Goal: Navigation & Orientation: Understand site structure

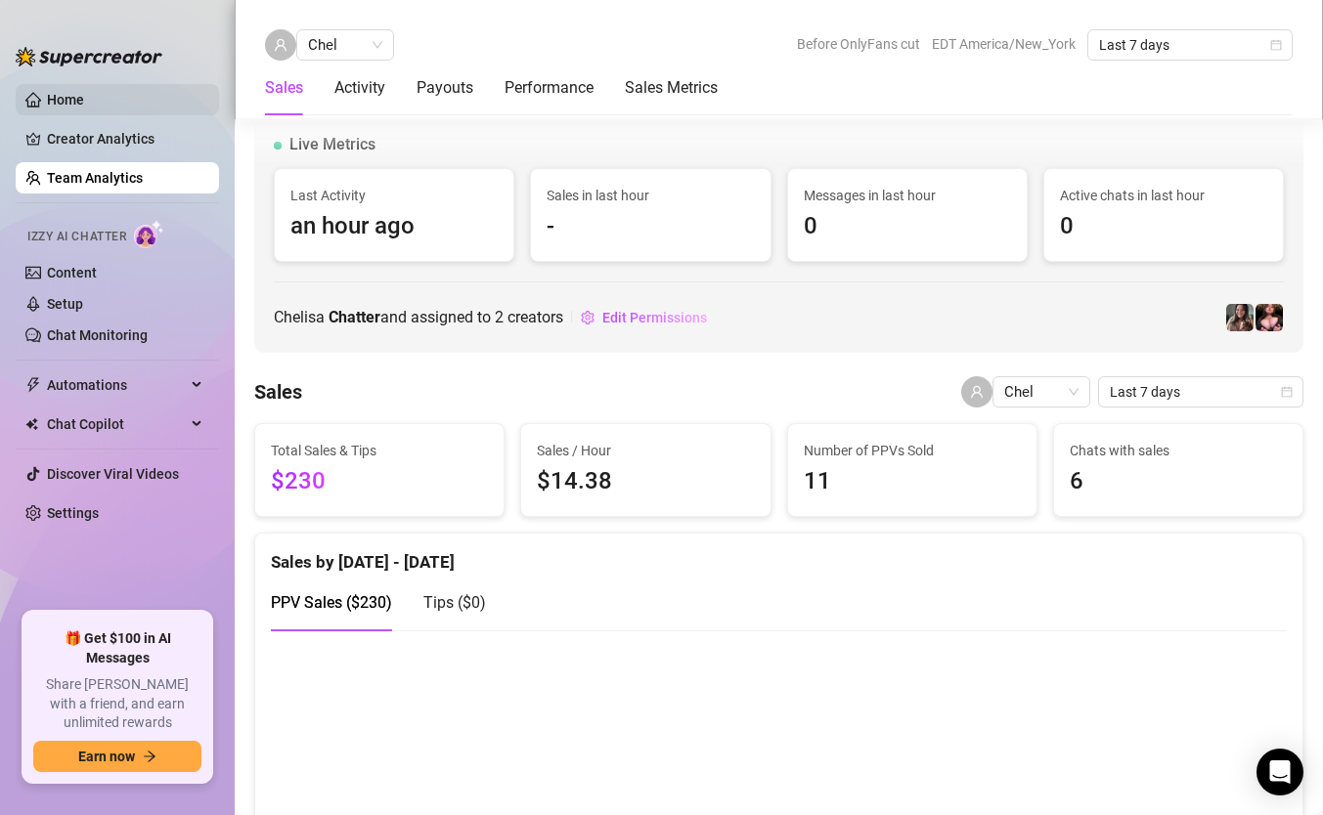
scroll to position [1345, 0]
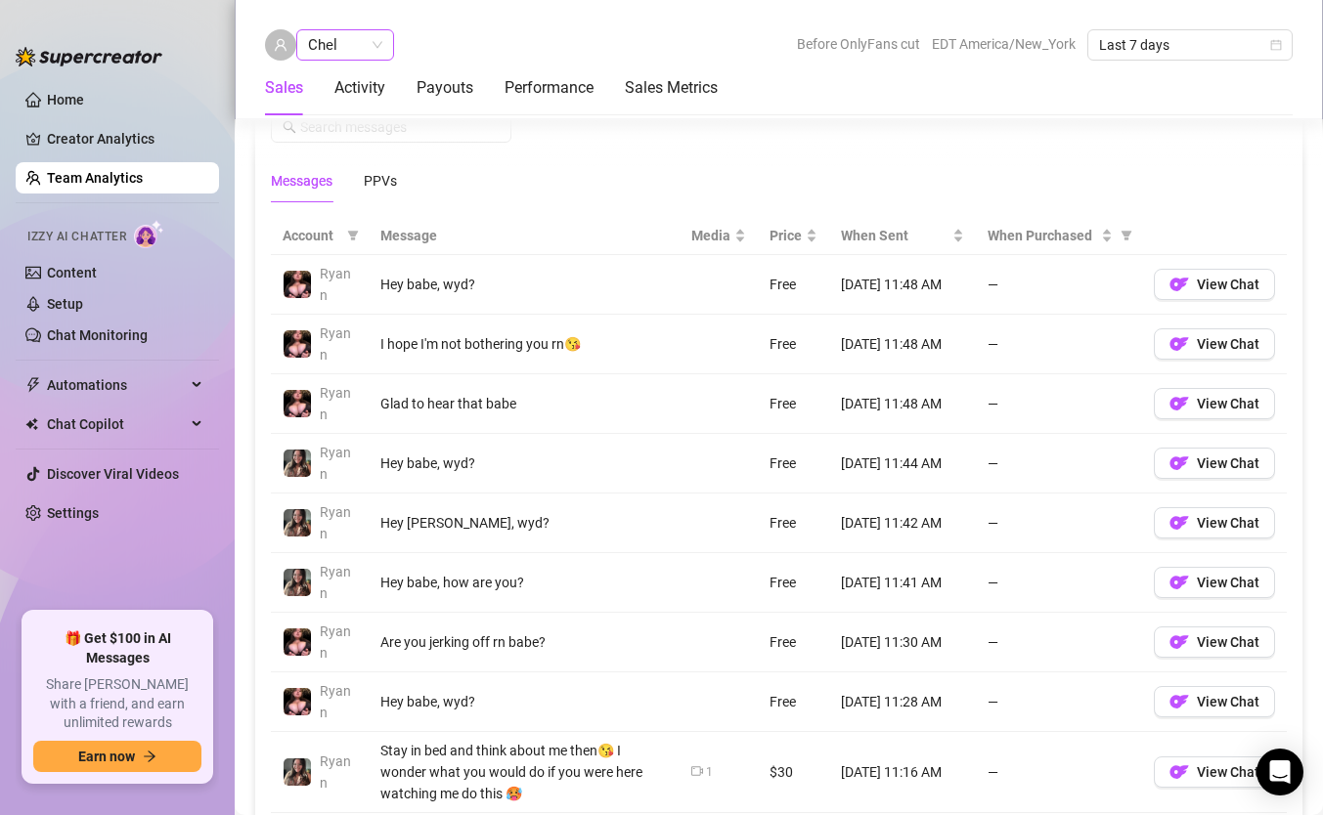
click at [353, 35] on span "Chel" at bounding box center [345, 44] width 74 height 29
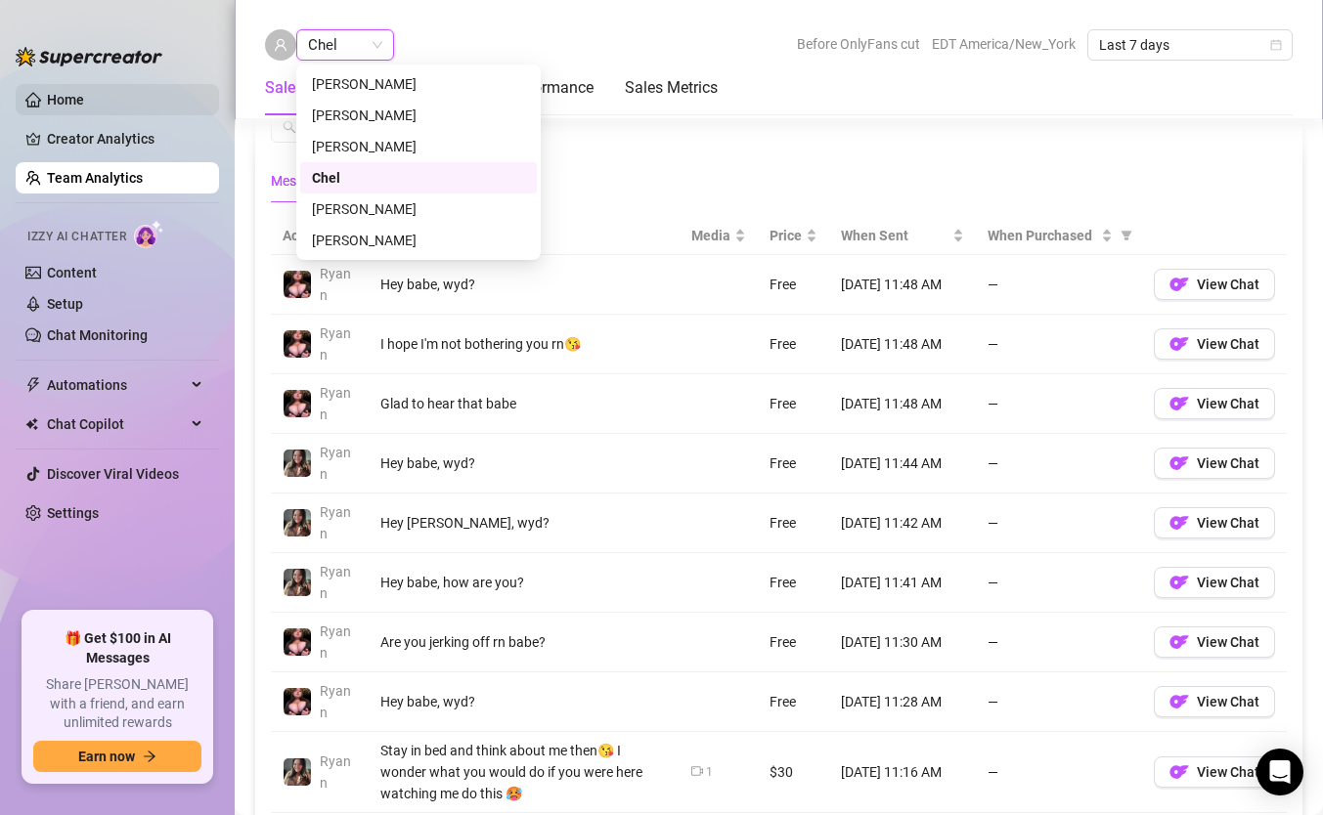
click at [84, 108] on link "Home" at bounding box center [65, 100] width 37 height 16
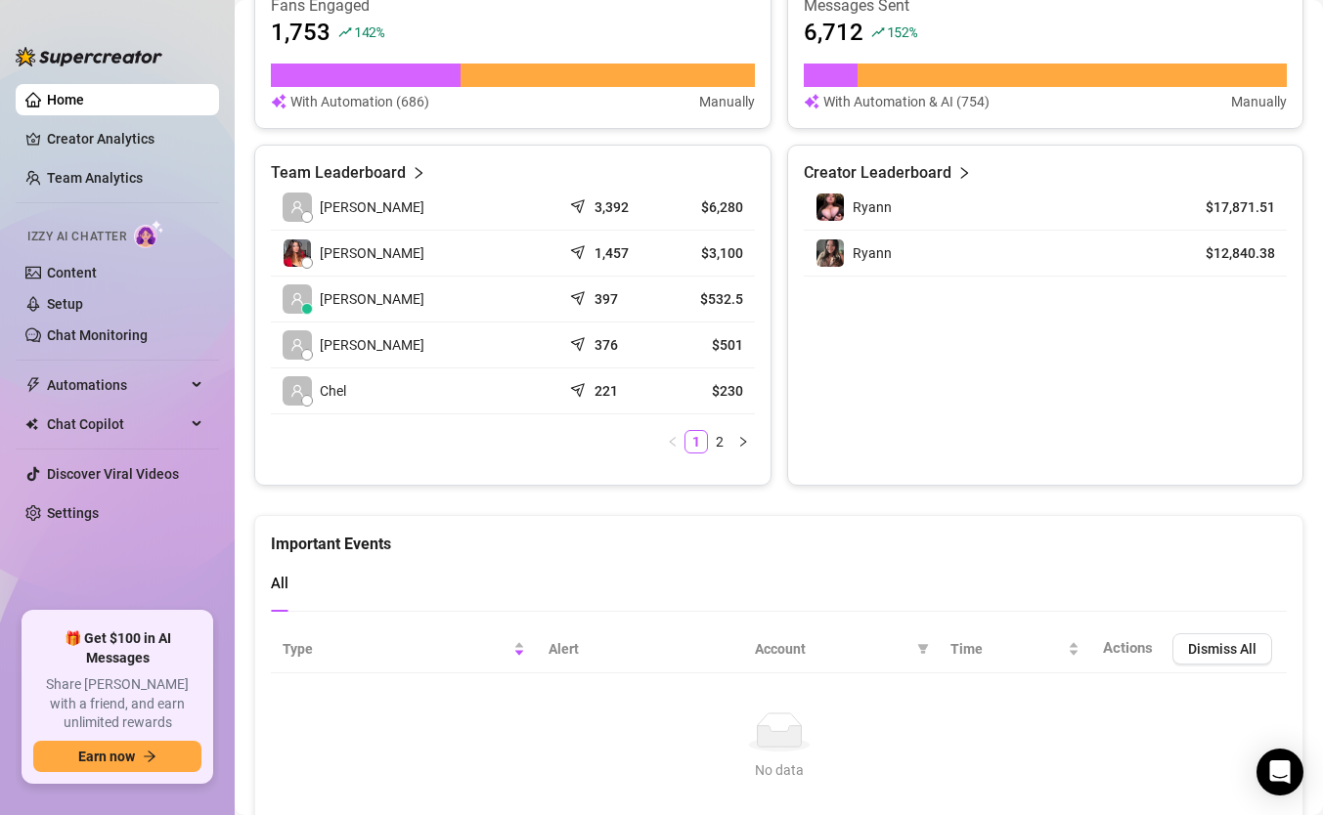
scroll to position [849, 0]
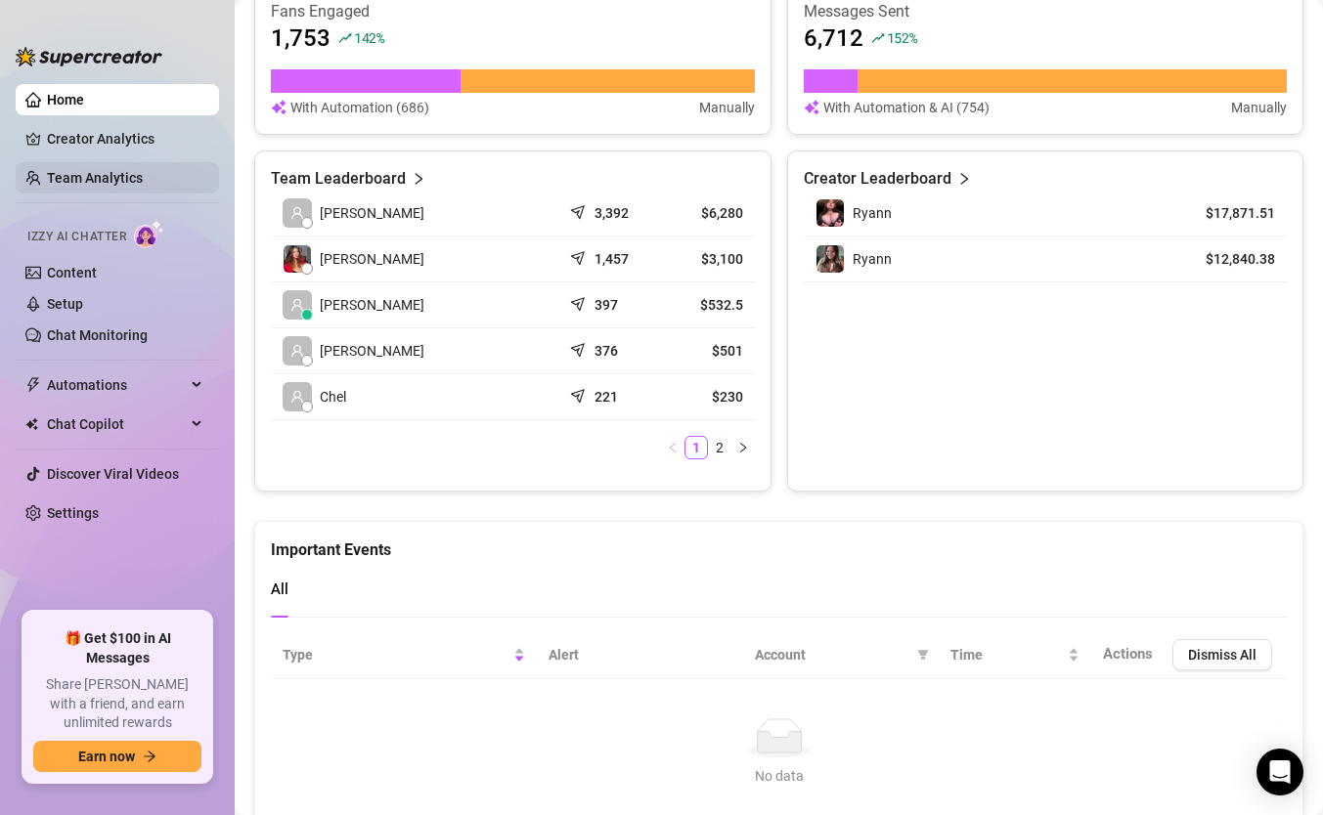
click at [101, 178] on link "Team Analytics" at bounding box center [95, 178] width 96 height 16
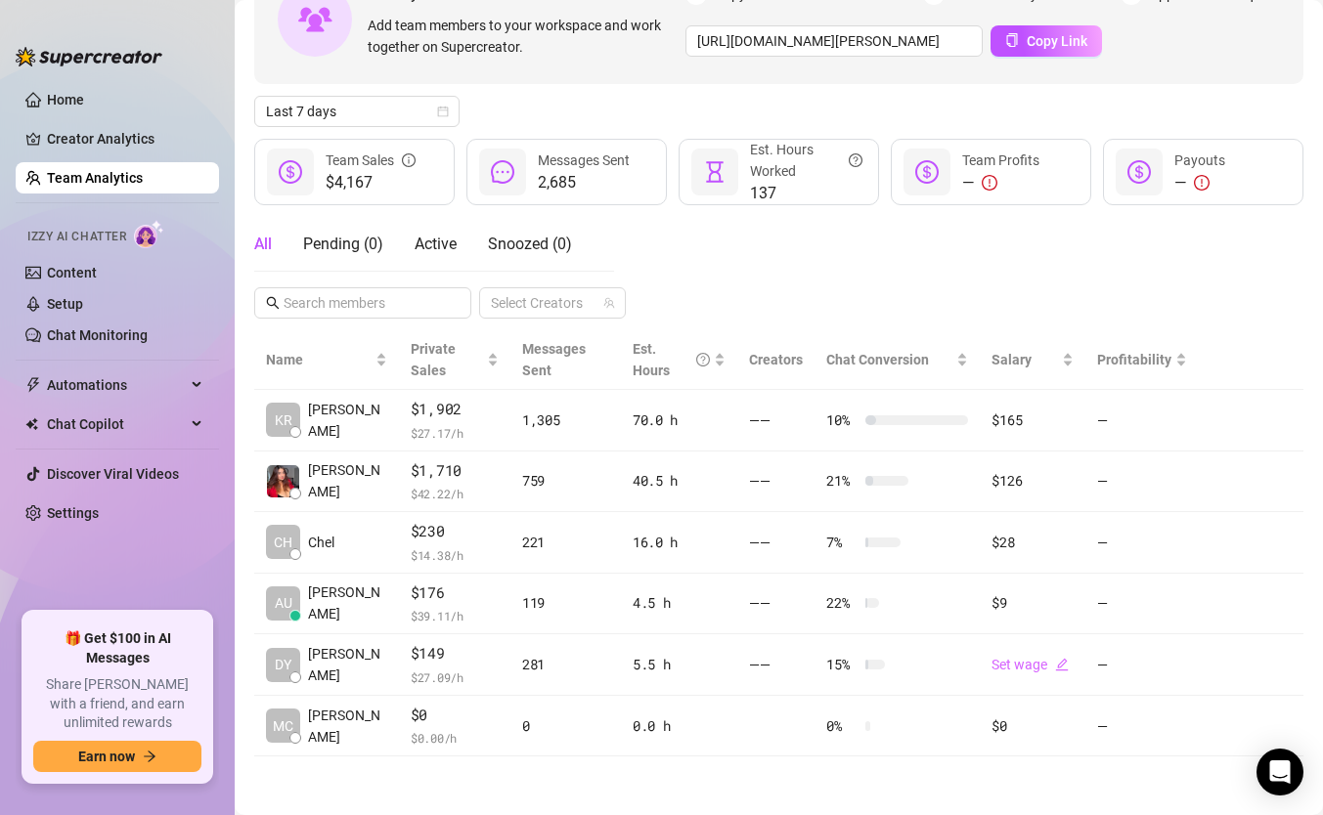
scroll to position [136, 0]
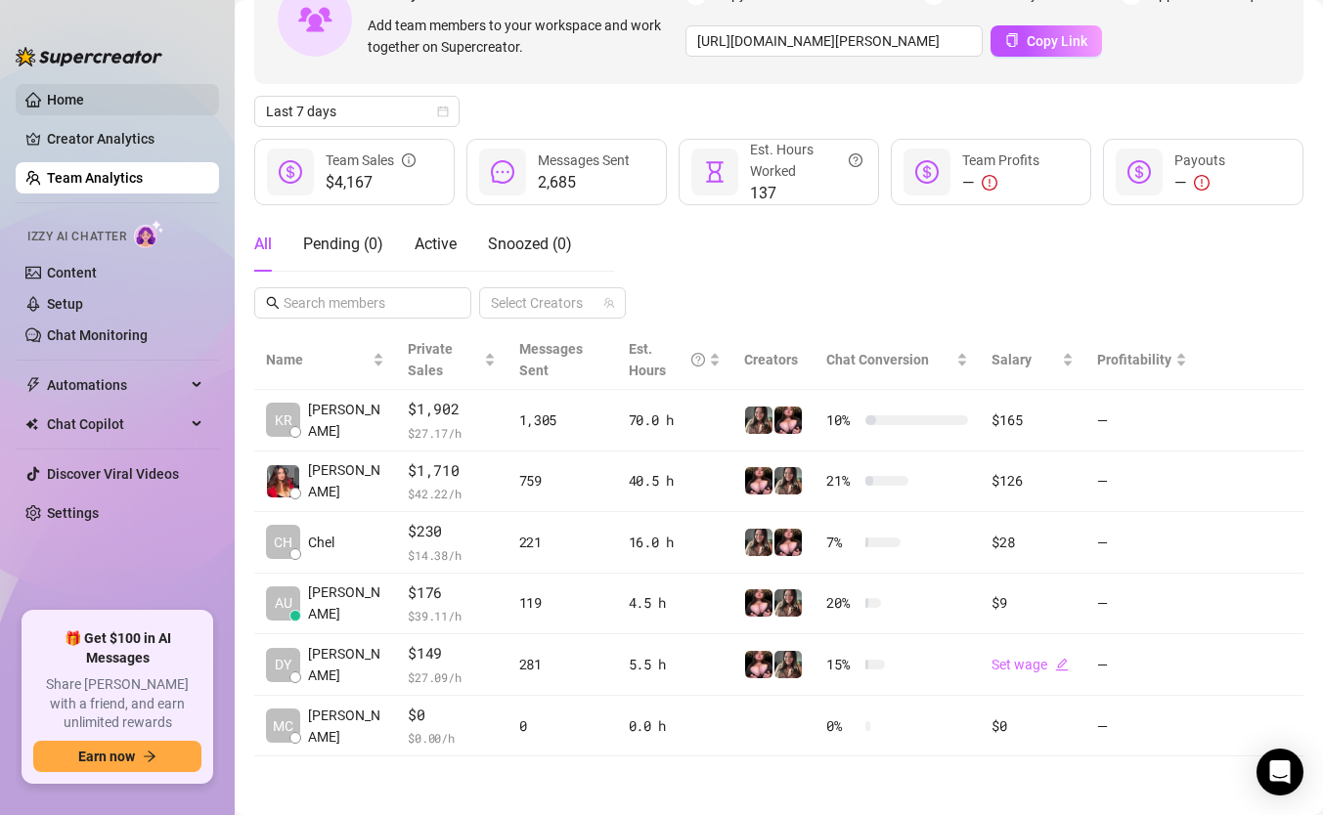
click at [84, 93] on link "Home" at bounding box center [65, 100] width 37 height 16
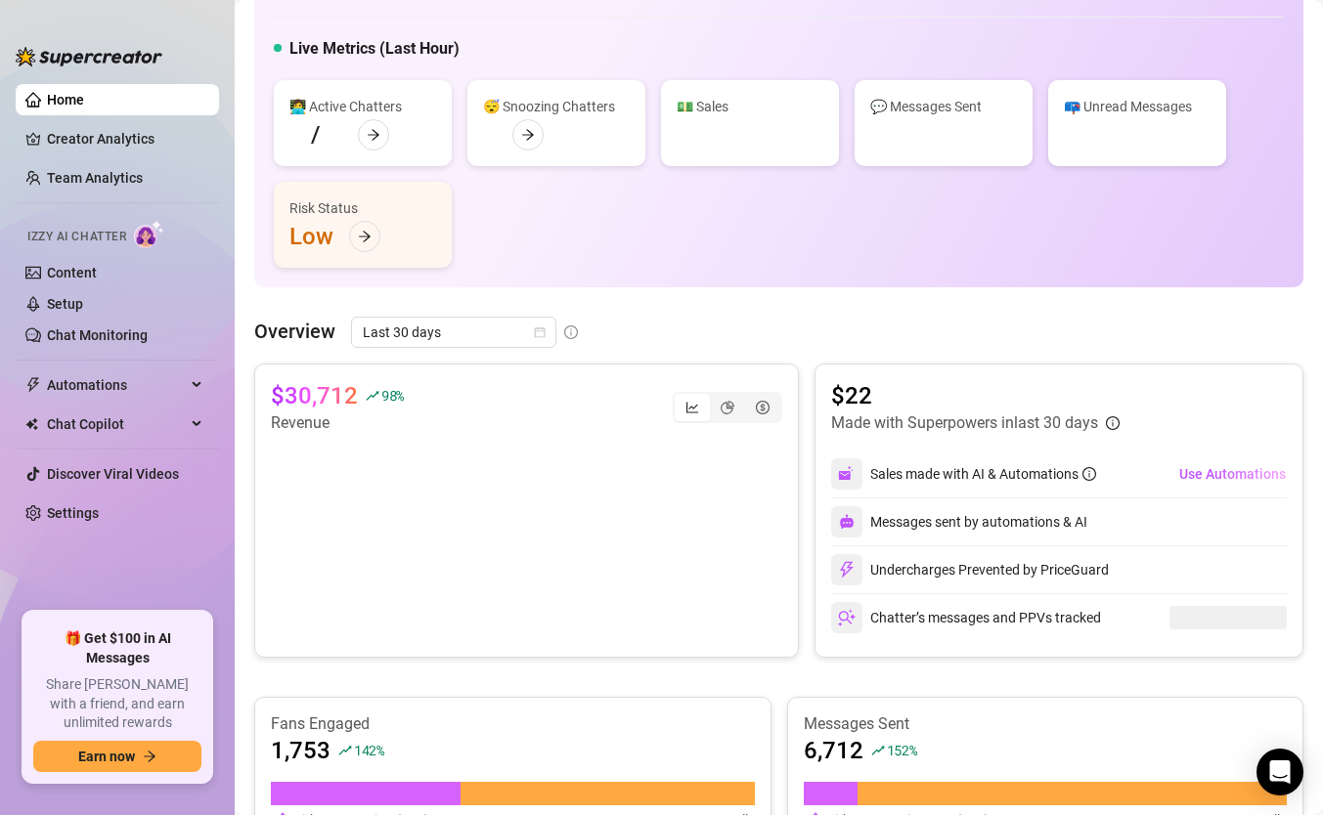
scroll to position [849, 0]
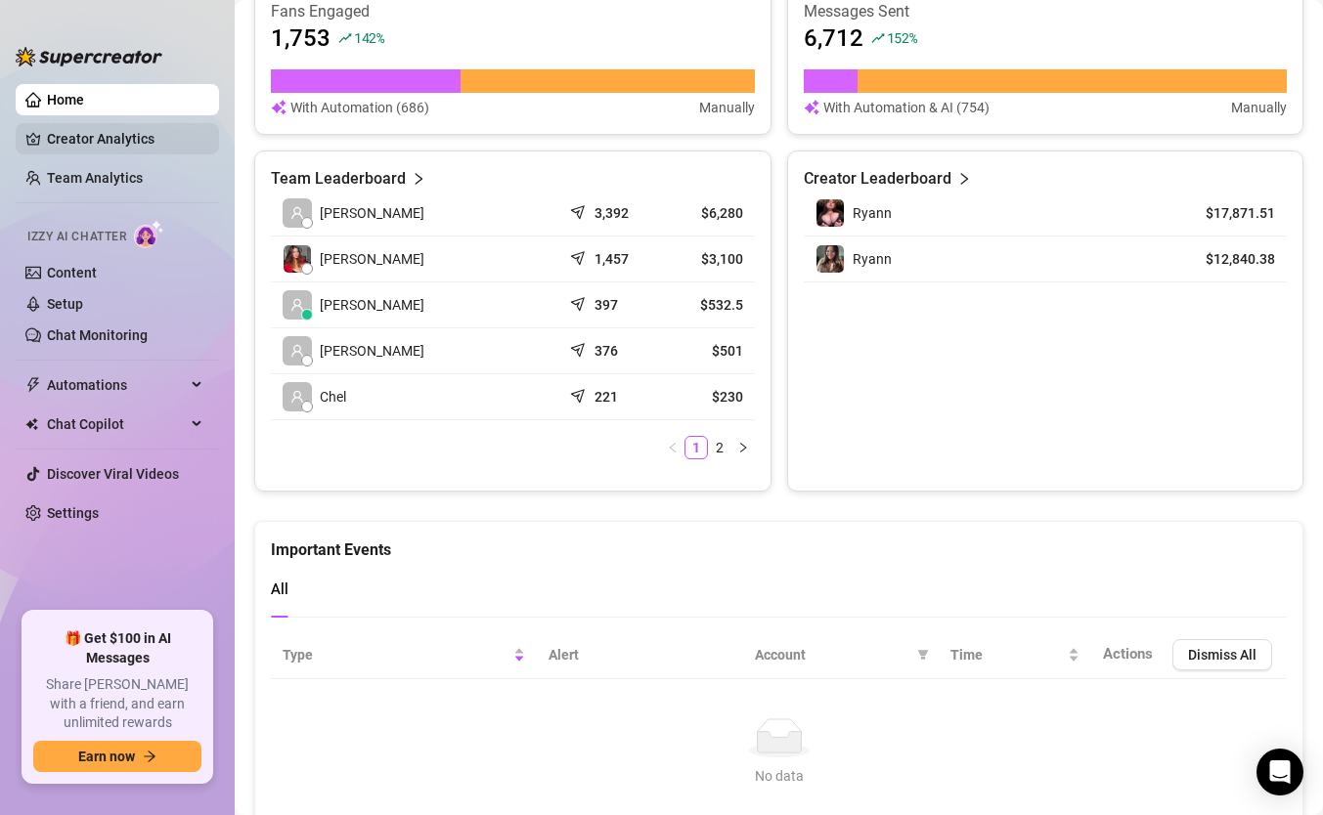
click at [92, 137] on link "Creator Analytics" at bounding box center [125, 138] width 156 height 31
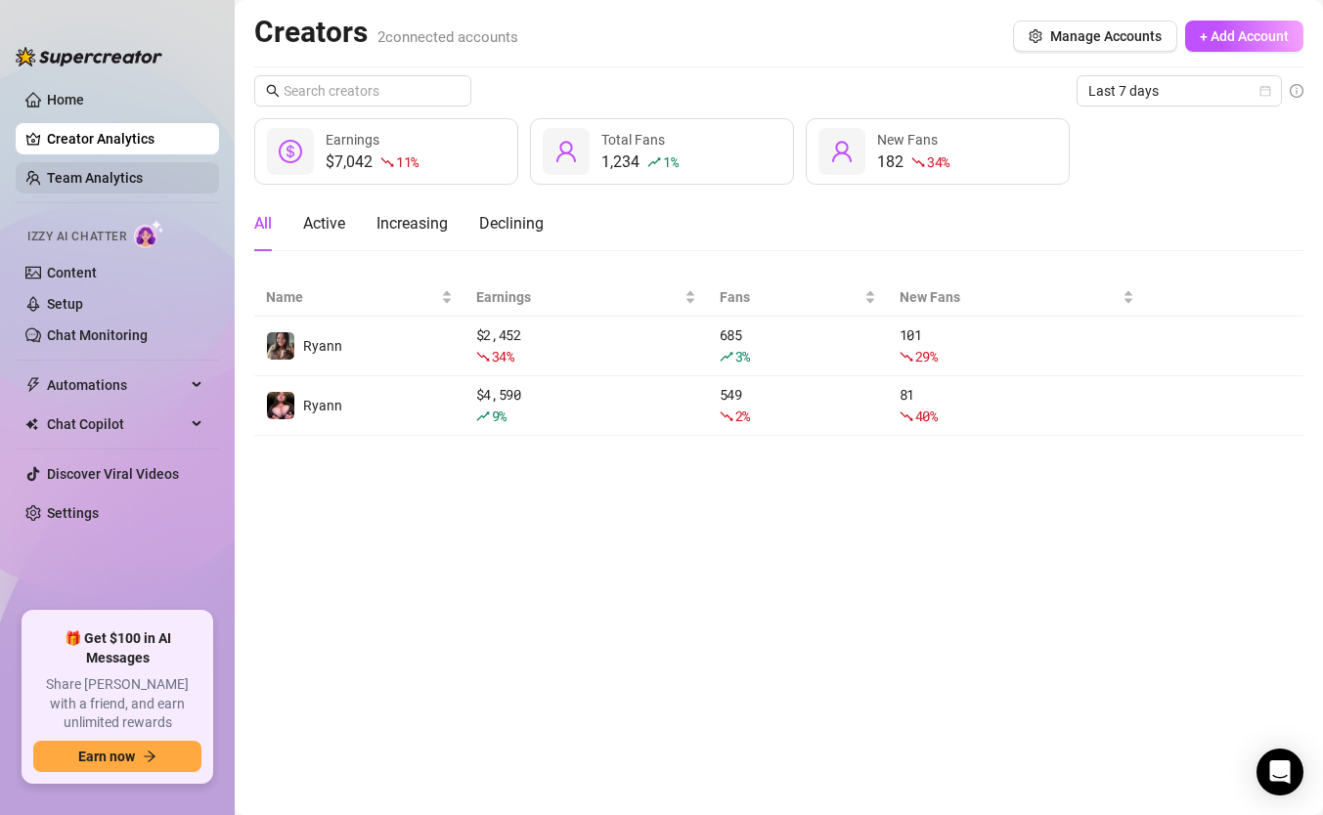
click at [99, 177] on link "Team Analytics" at bounding box center [95, 178] width 96 height 16
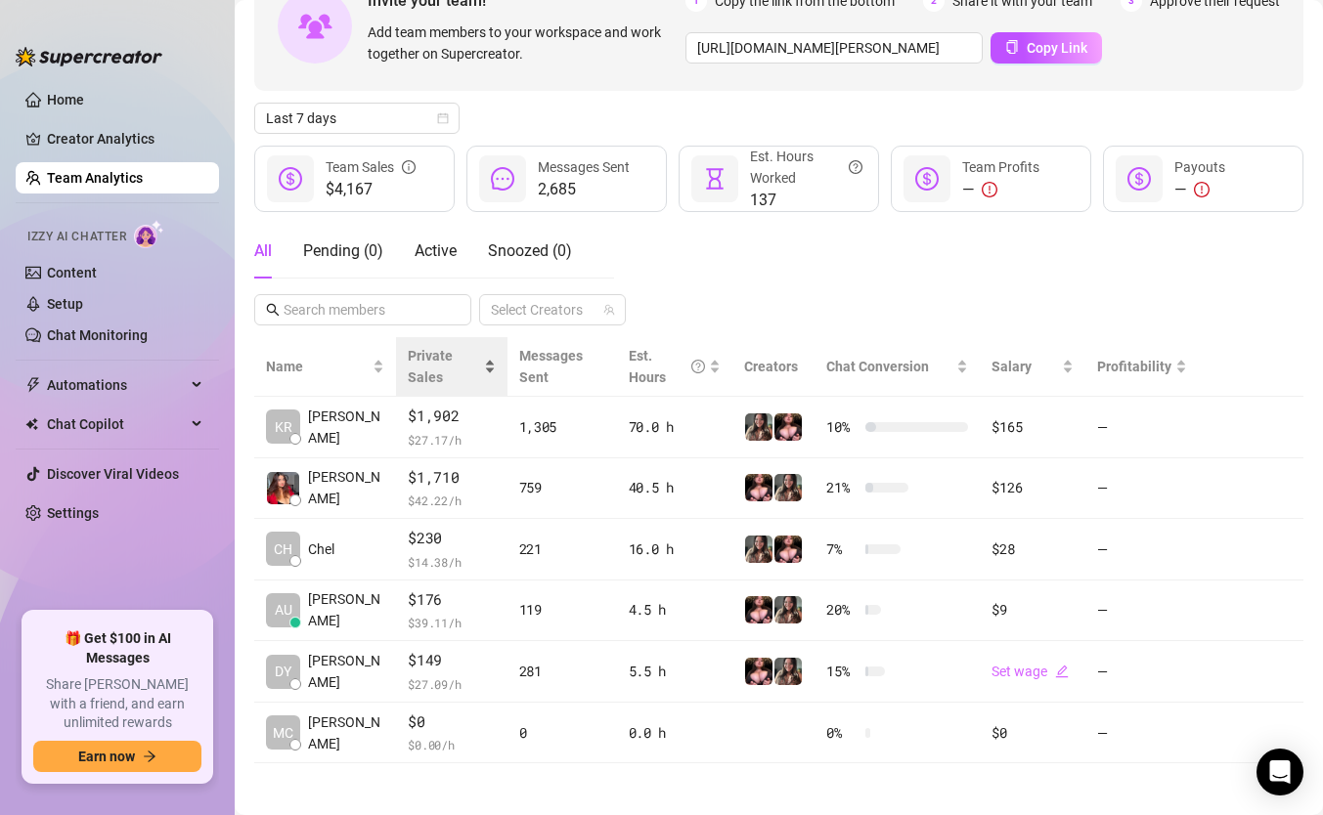
scroll to position [136, 0]
